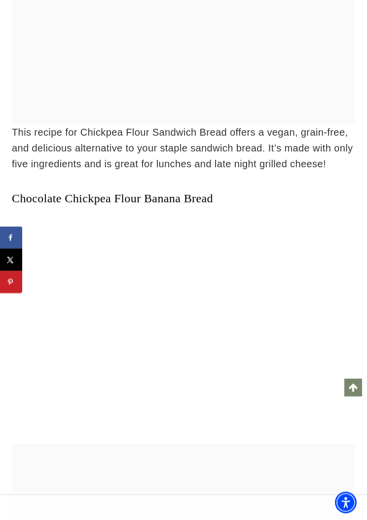
scroll to position [10544, 0]
click at [32, 192] on link "Chocolate Chickpea Flour Banana Bread" at bounding box center [112, 198] width 201 height 13
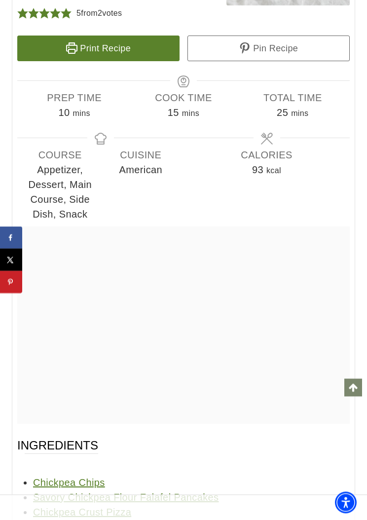
scroll to position [21614, 0]
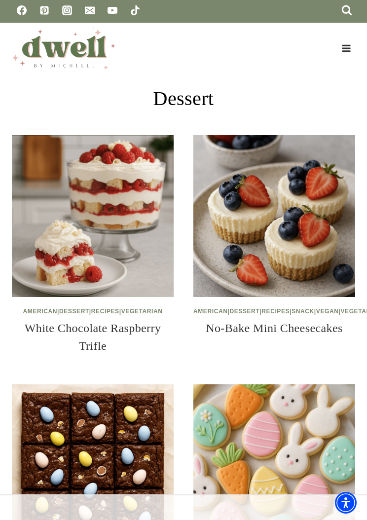
scroll to position [1, 0]
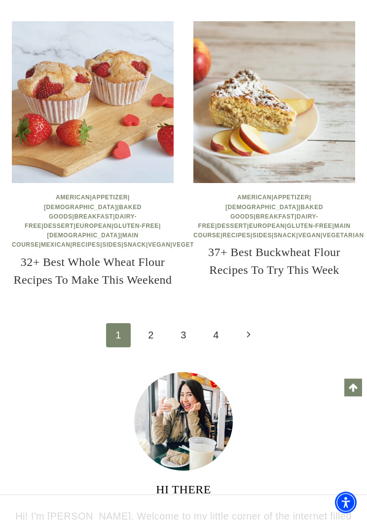
scroll to position [2356, 0]
click at [248, 338] on icon "Page navigation" at bounding box center [248, 335] width 3 height 6
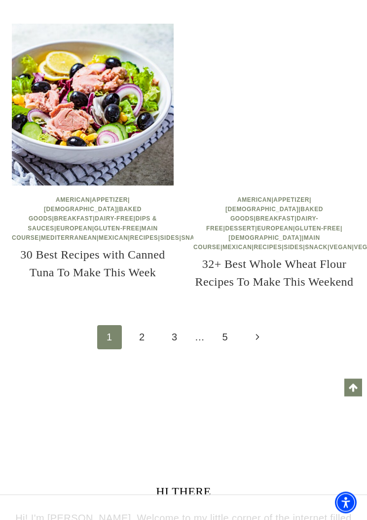
scroll to position [2353, 0]
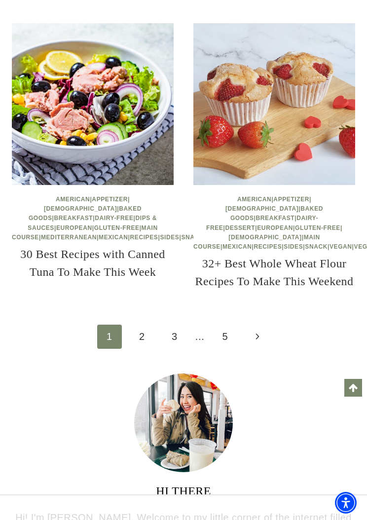
click at [144, 349] on link "2" at bounding box center [142, 337] width 25 height 24
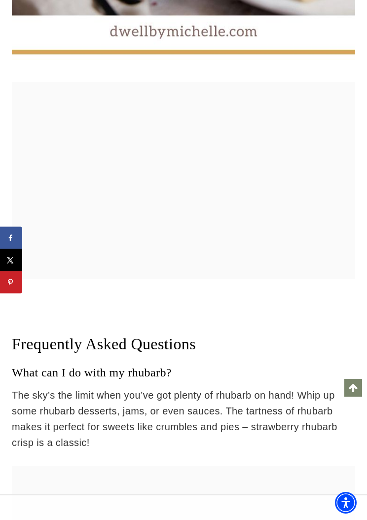
scroll to position [19258, 0]
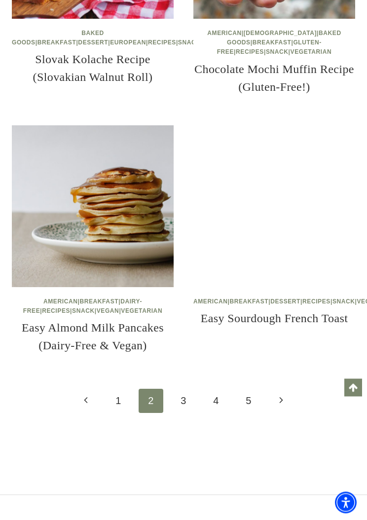
scroll to position [2263, 0]
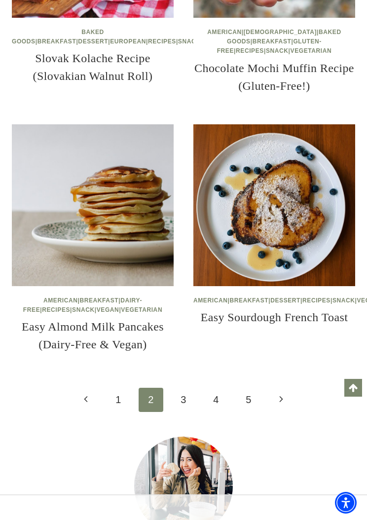
click at [174, 388] on link "3" at bounding box center [183, 400] width 25 height 24
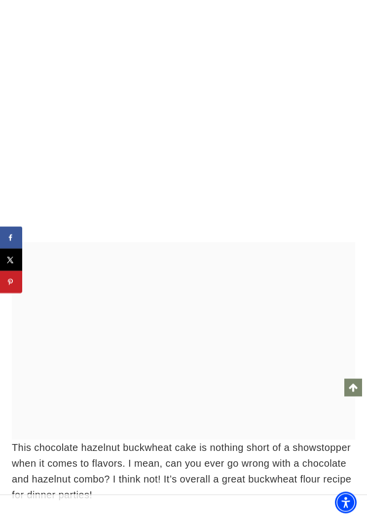
scroll to position [24048, 0]
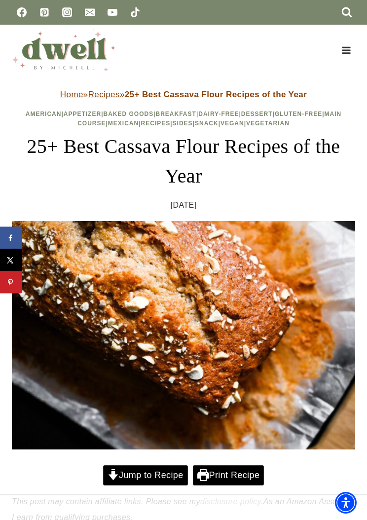
click at [142, 475] on link "Jump to Recipe" at bounding box center [145, 475] width 85 height 20
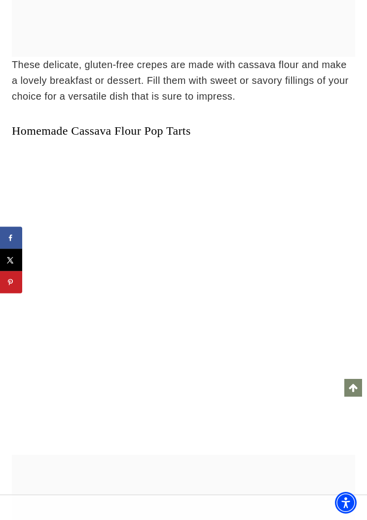
scroll to position [13216, 0]
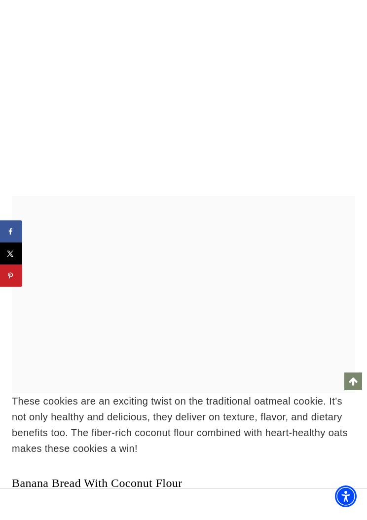
scroll to position [6992, 0]
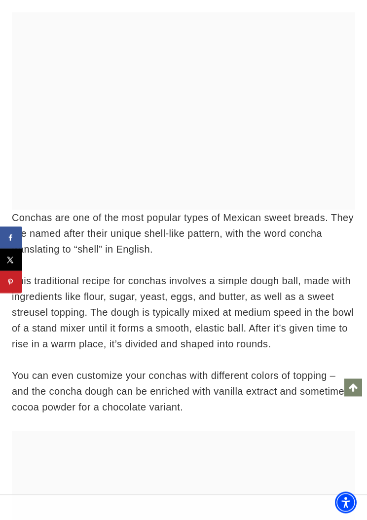
scroll to position [2588, 0]
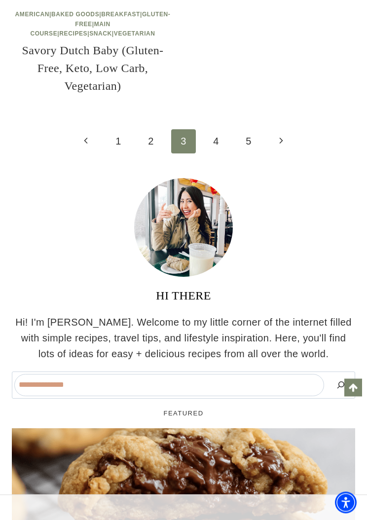
scroll to position [2488, 0]
click at [214, 153] on link "4" at bounding box center [216, 141] width 25 height 24
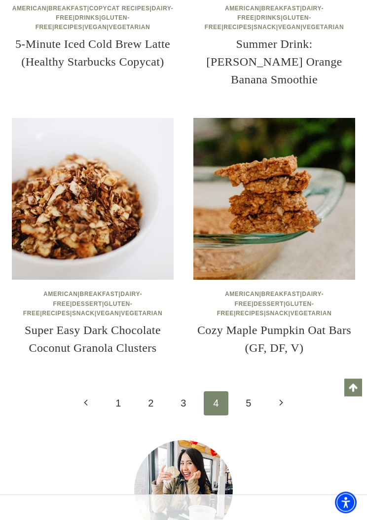
scroll to position [2226, 0]
click at [248, 391] on link "5" at bounding box center [248, 403] width 25 height 24
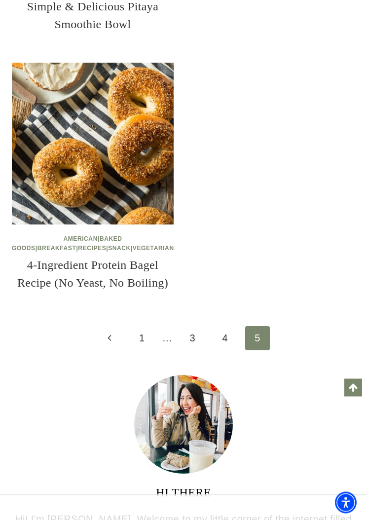
scroll to position [879, 0]
